Goal: Information Seeking & Learning: Learn about a topic

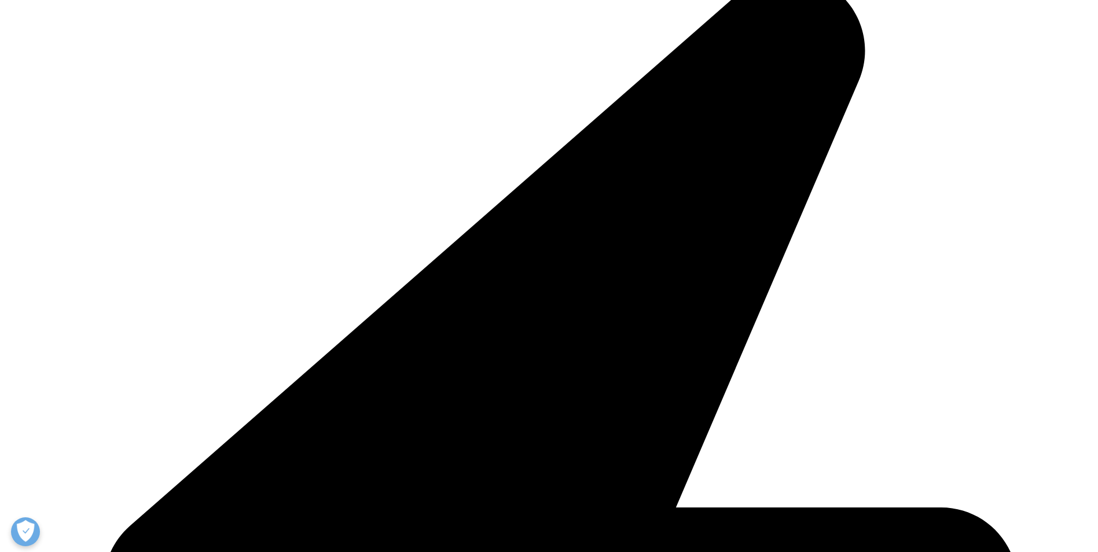
scroll to position [3667, 0]
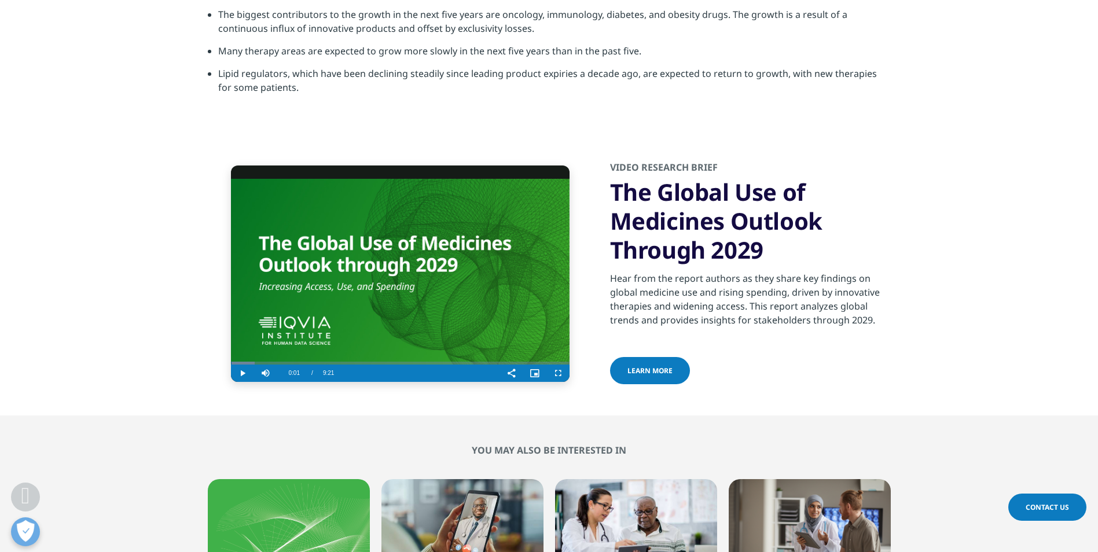
click at [328, 270] on video "Video Player" at bounding box center [400, 274] width 339 height 217
click at [327, 262] on video "Video Player" at bounding box center [400, 274] width 339 height 217
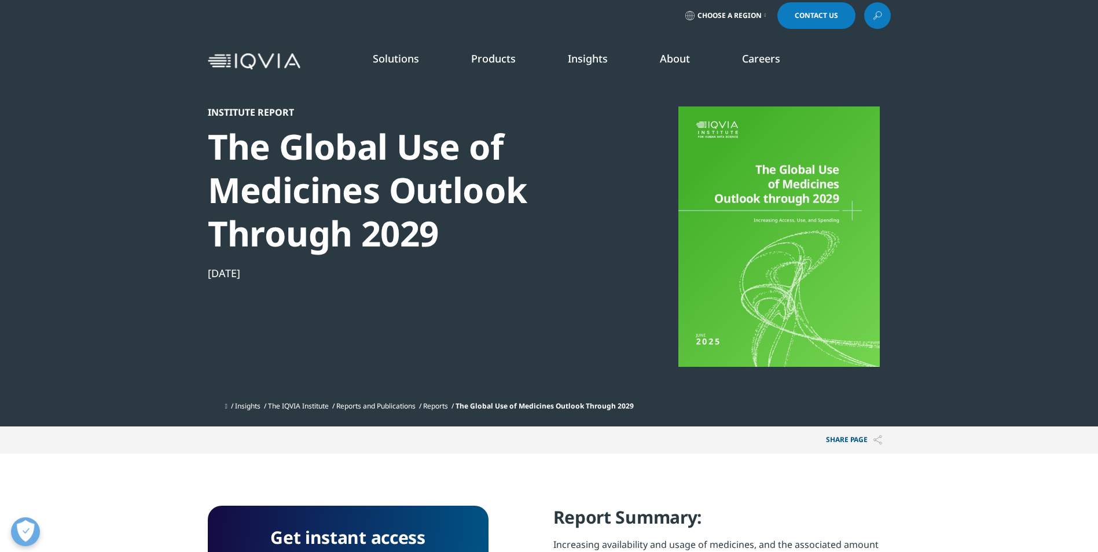
scroll to position [0, 0]
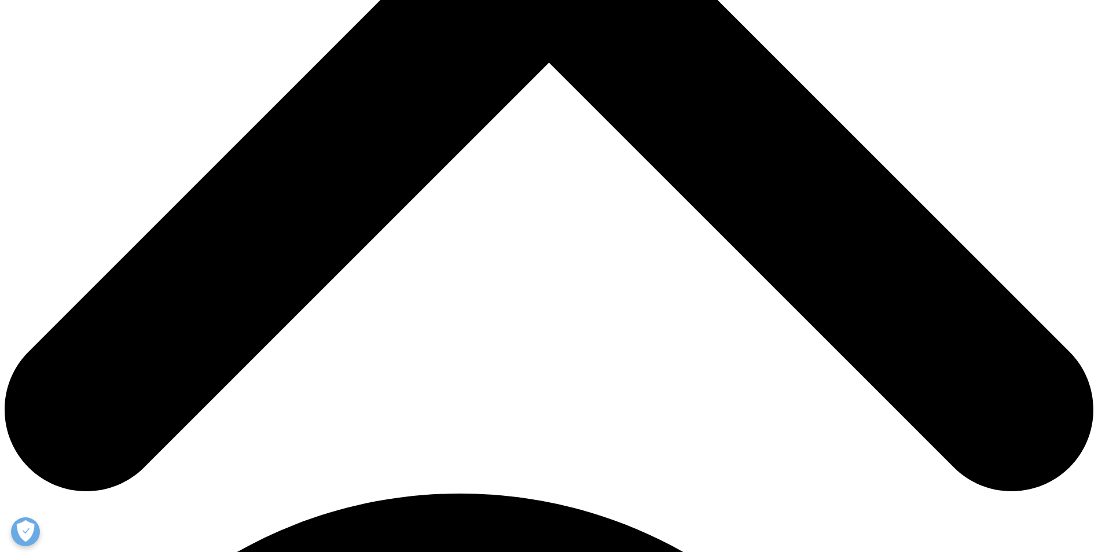
scroll to position [625, 0]
